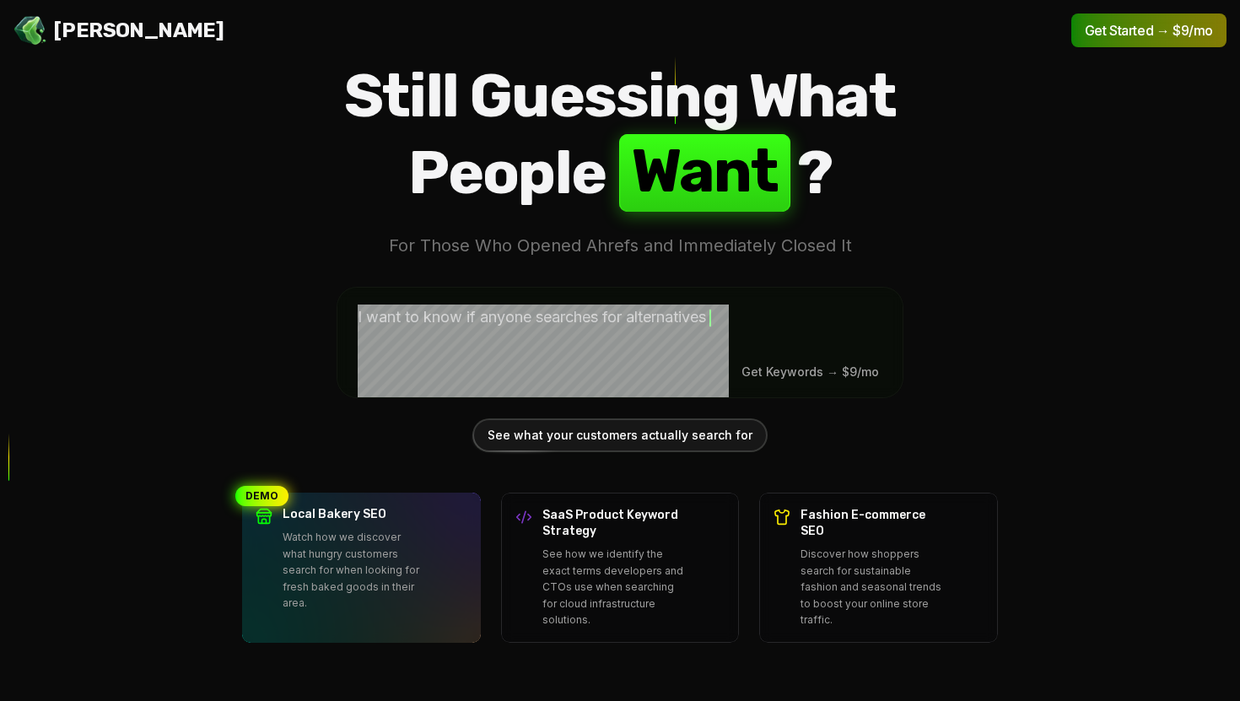
click at [212, 268] on div "Jello SEO Jello SEO Get Started → $9/mo Still Guessing What People W a n t ? Fo…" at bounding box center [620, 350] width 1240 height 701
click at [467, 351] on textarea at bounding box center [619, 340] width 565 height 105
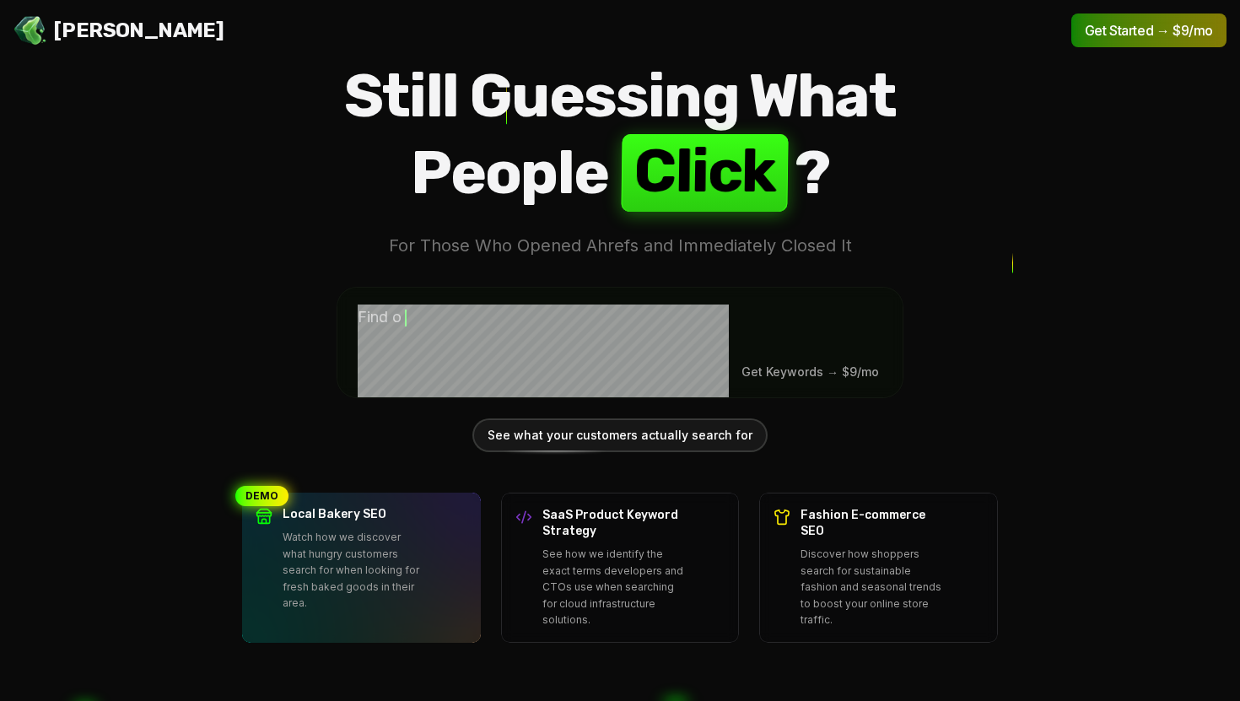
click at [105, 32] on span "[PERSON_NAME]" at bounding box center [139, 30] width 170 height 27
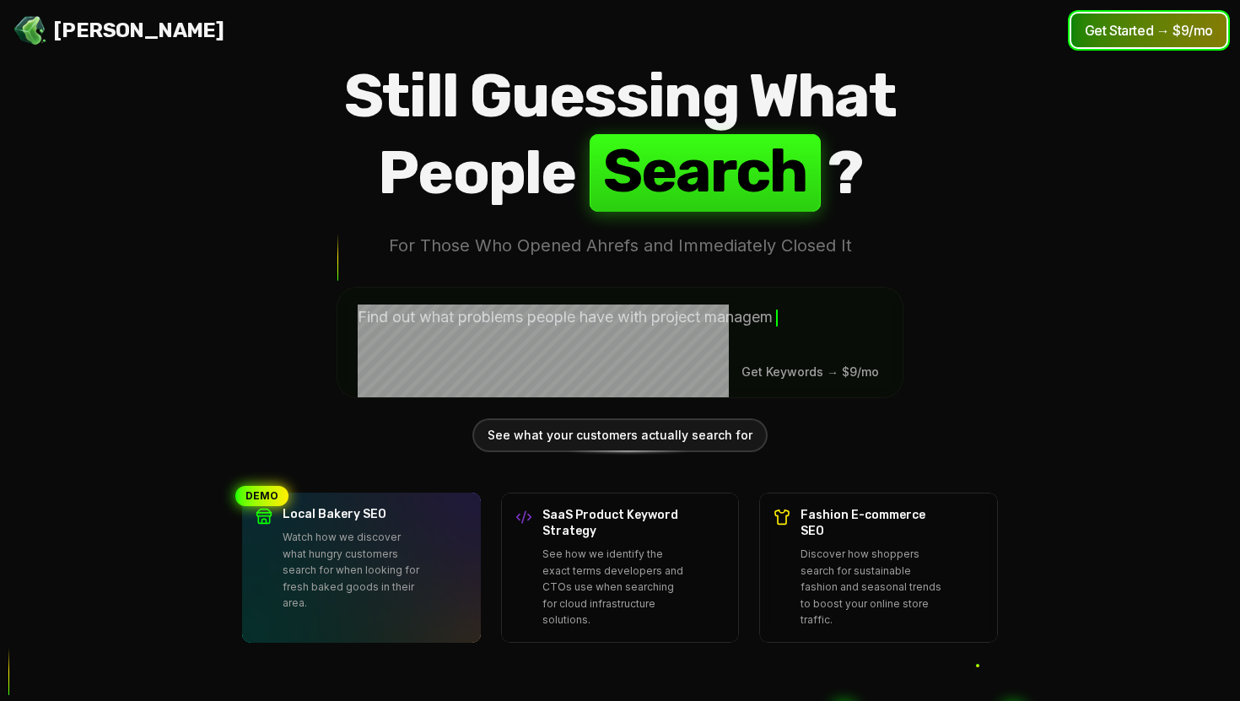
click at [1115, 32] on button "Get Started → $9/mo" at bounding box center [1149, 30] width 155 height 34
click at [297, 216] on div "Still Guessing What People S e a r c h ? For Those Who Opened Ahrefs and Immedi…" at bounding box center [620, 350] width 756 height 585
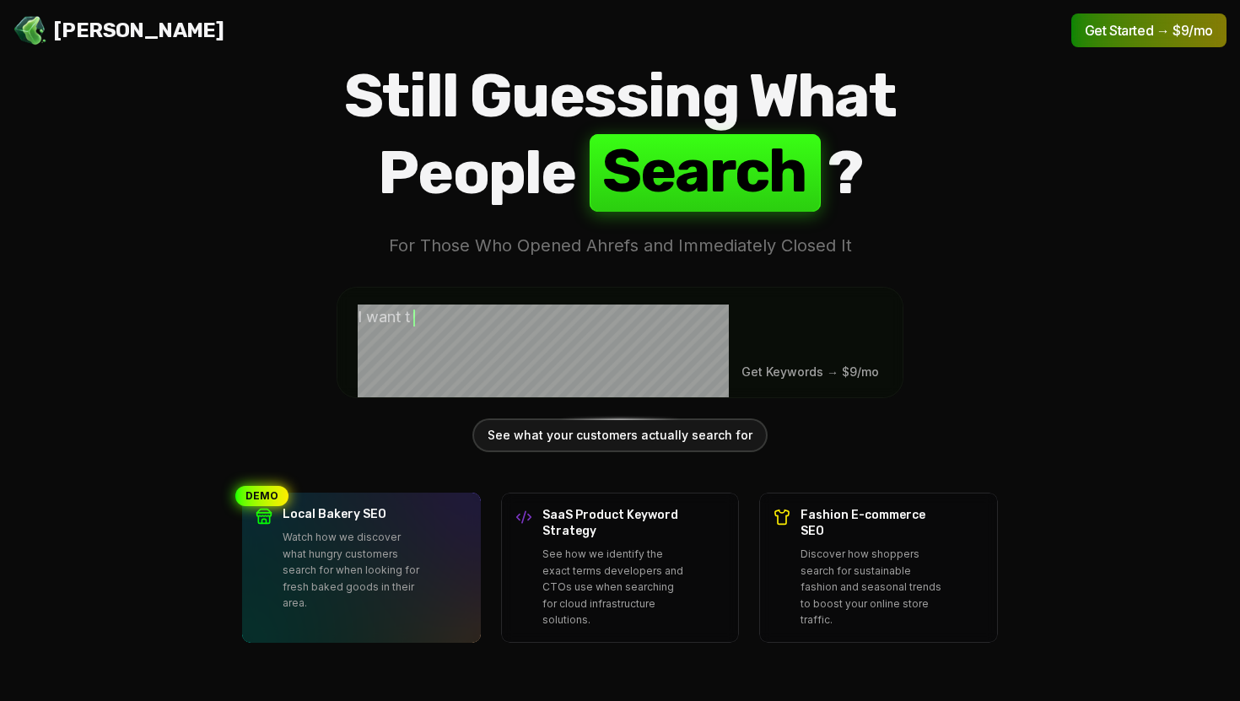
click at [232, 175] on div "Jello SEO Jello SEO Get Started → $9/mo Still Guessing What People S e a r c h …" at bounding box center [620, 350] width 1240 height 701
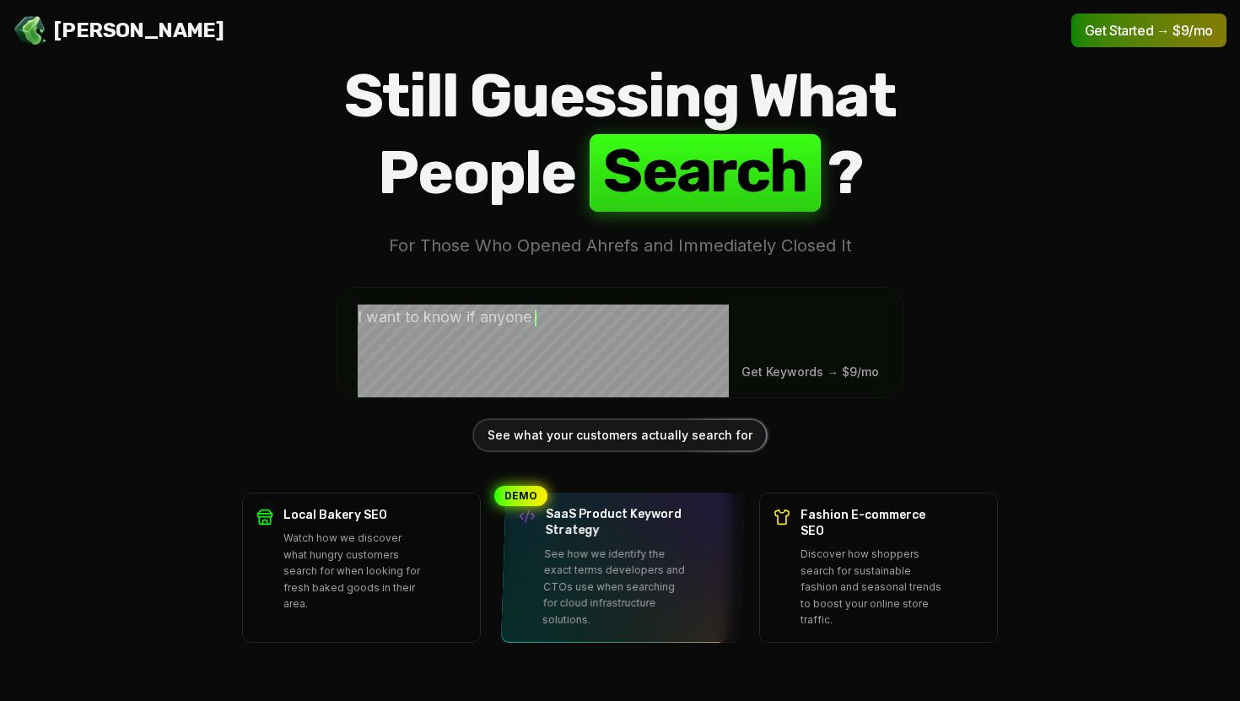
click at [565, 553] on p "See how we identify the exact terms developers and CTOs use when searching for …" at bounding box center [615, 586] width 147 height 83
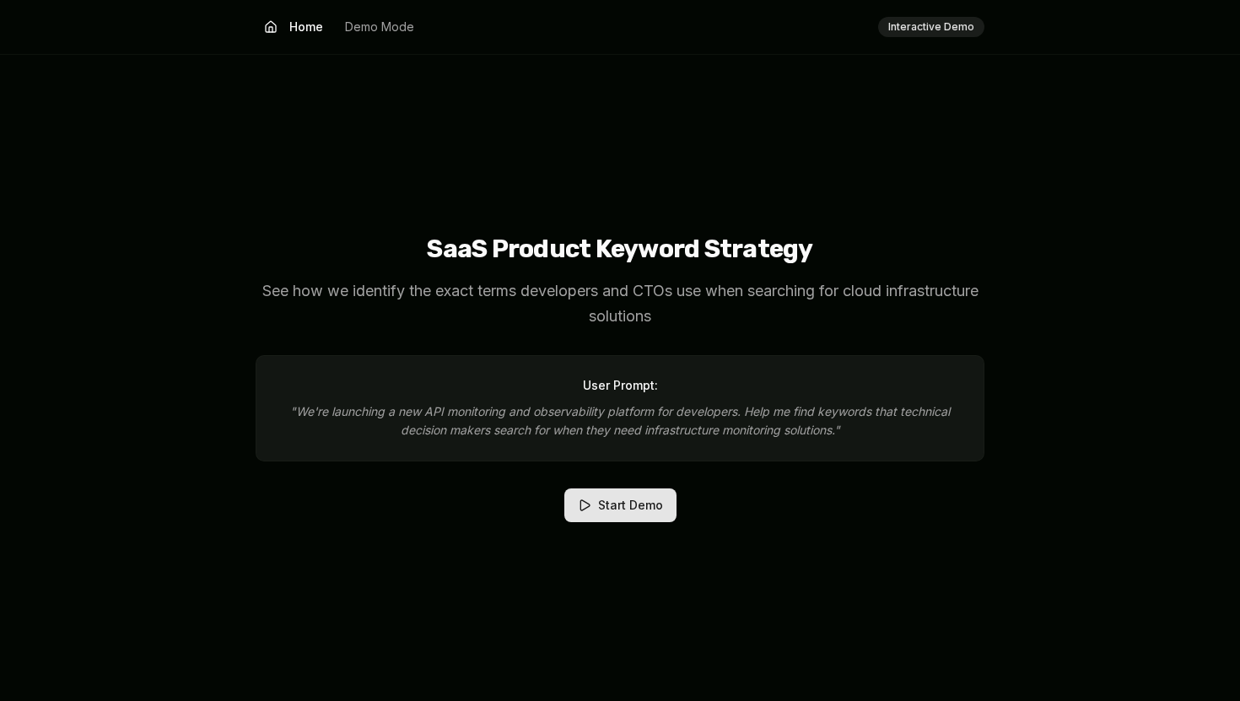
click at [305, 27] on button "Home" at bounding box center [294, 26] width 76 height 27
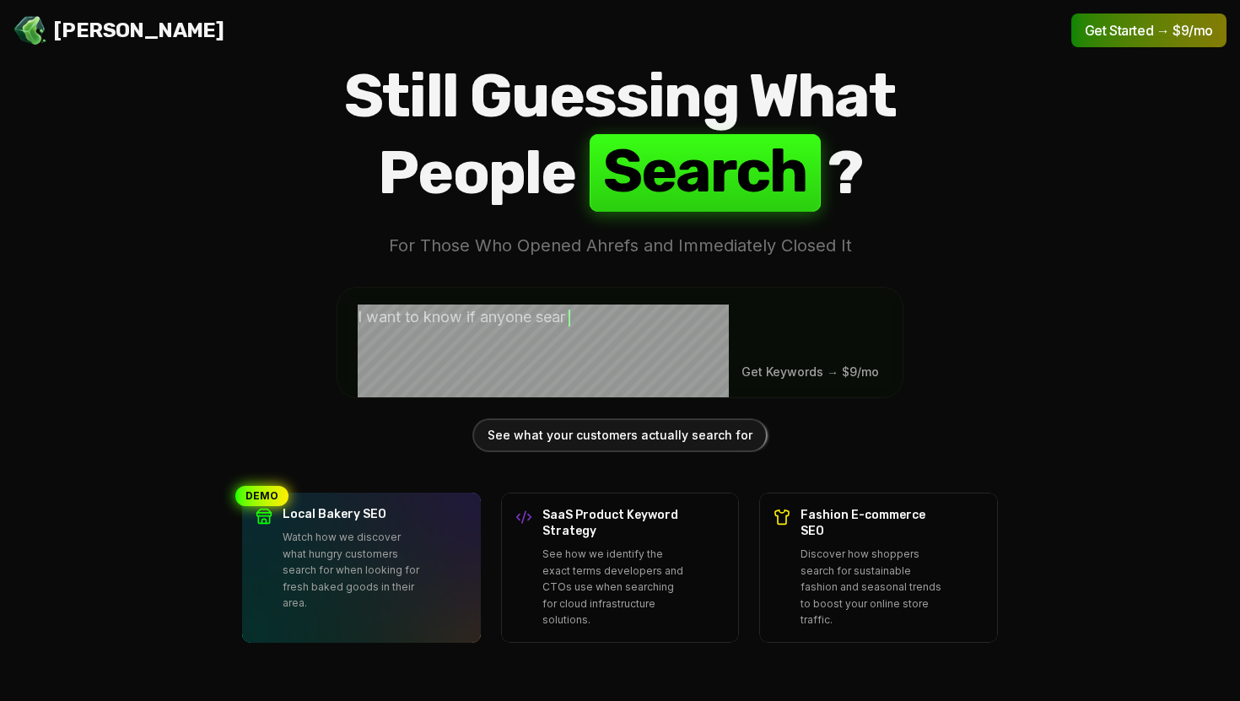
click at [138, 29] on span "[PERSON_NAME]" at bounding box center [139, 30] width 170 height 27
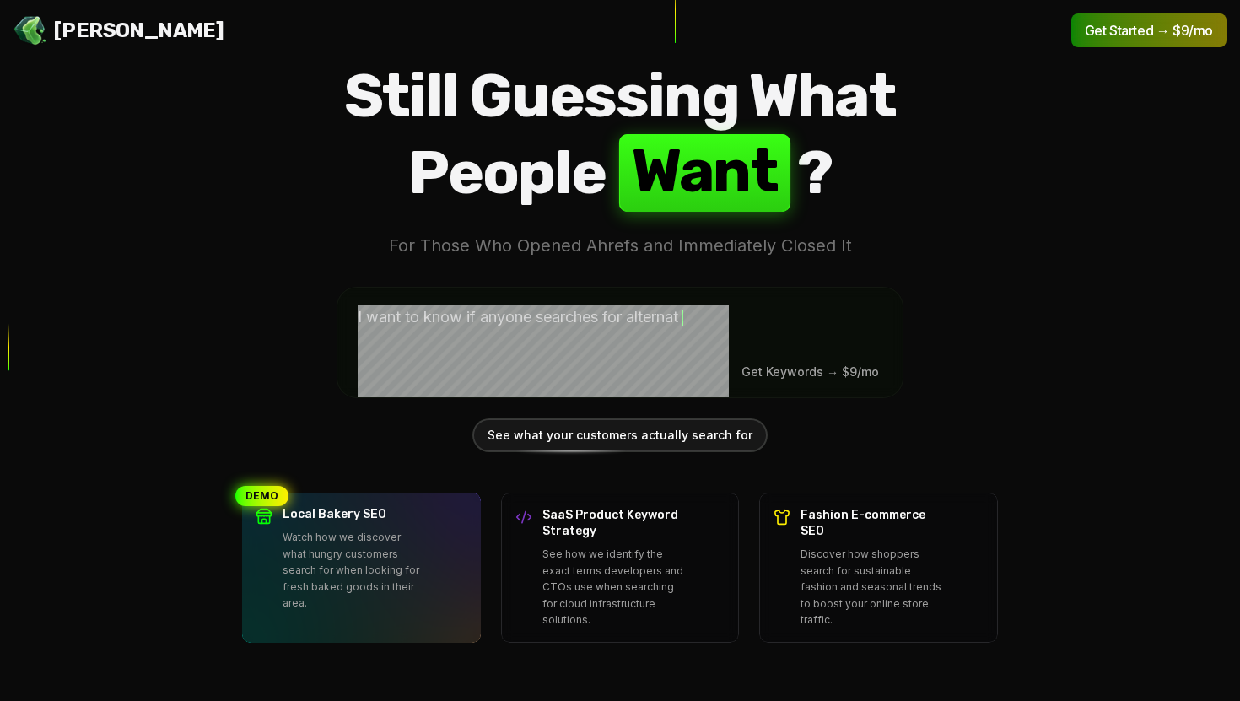
click at [186, 388] on div "Jello SEO Jello SEO Get Started → $9/mo Still Guessing What People W a n t ? Fo…" at bounding box center [620, 350] width 1240 height 701
